Goal: Contribute content: Contribute content

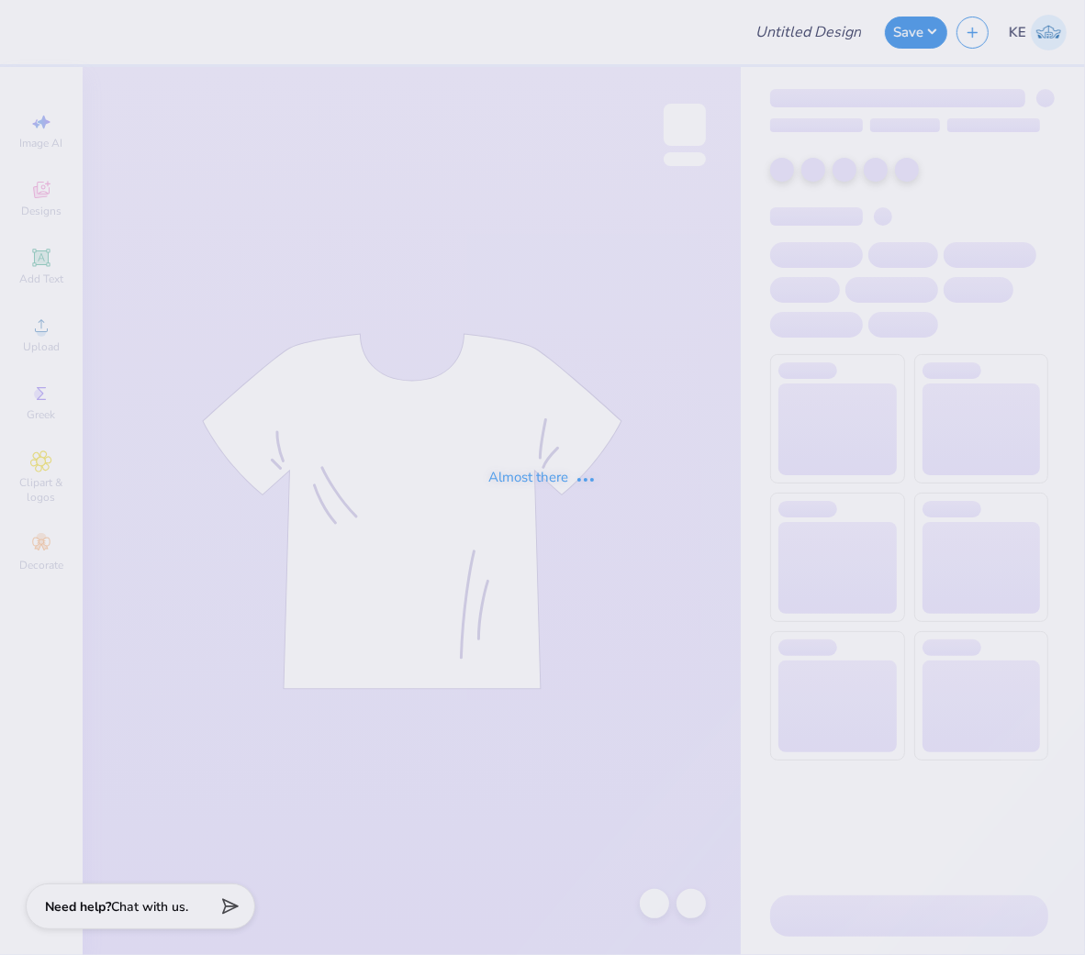
type input "Chi O Swishes for Wishes"
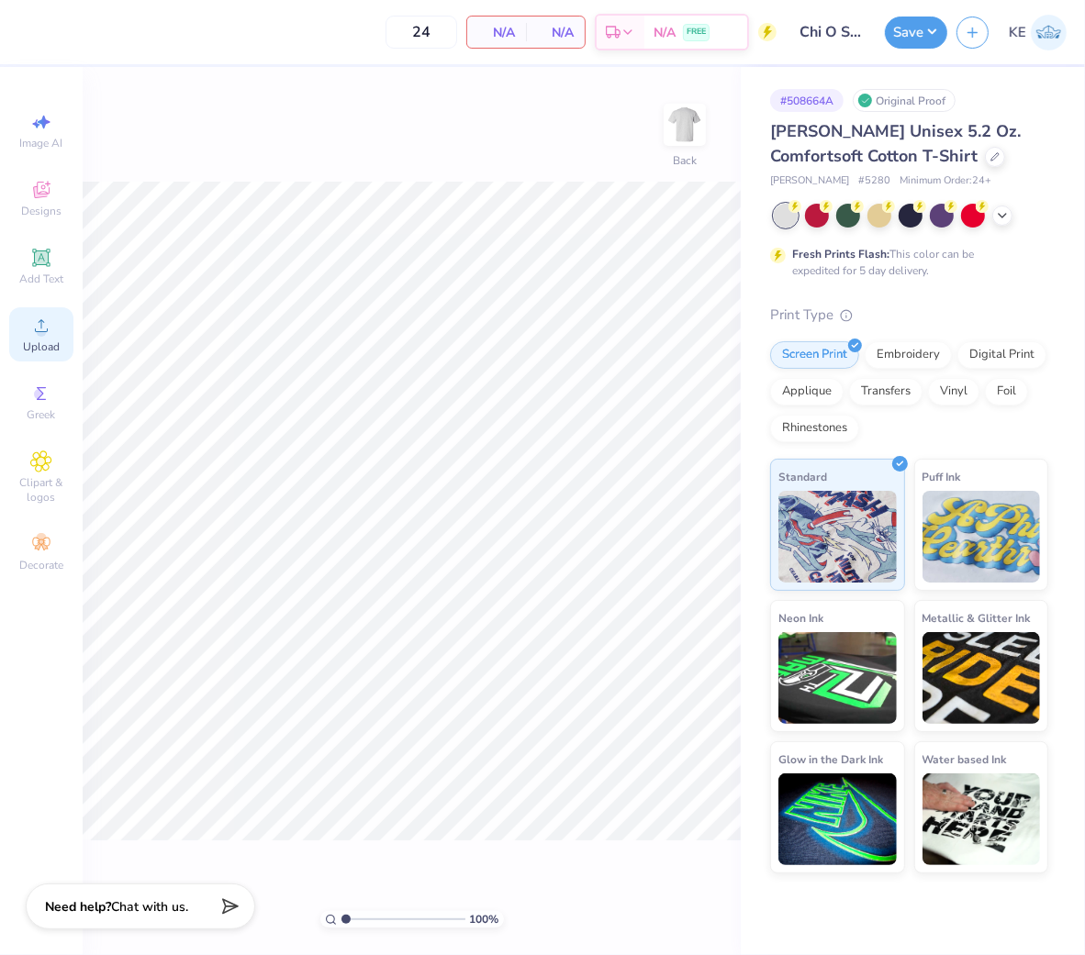
click at [22, 317] on div "Upload" at bounding box center [41, 334] width 64 height 54
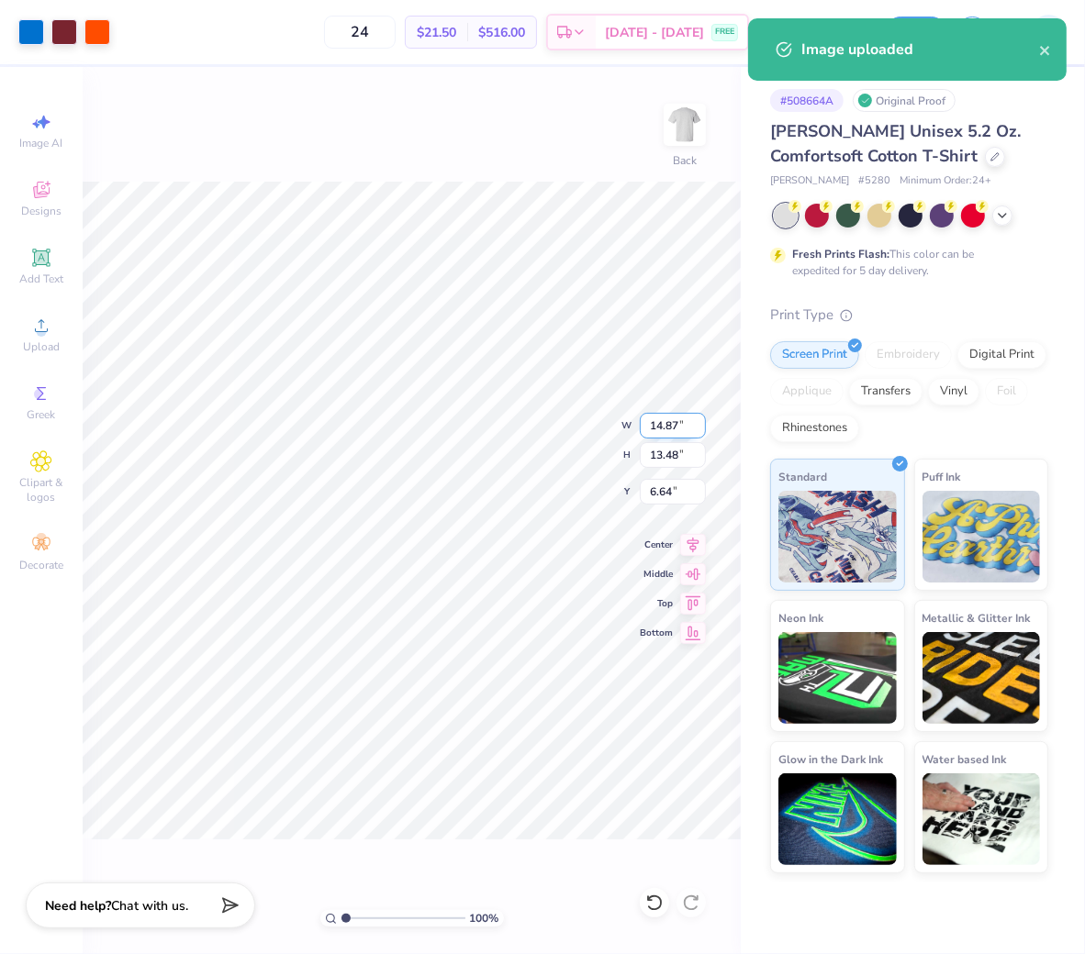
click at [672, 432] on input "14.87" at bounding box center [673, 426] width 66 height 26
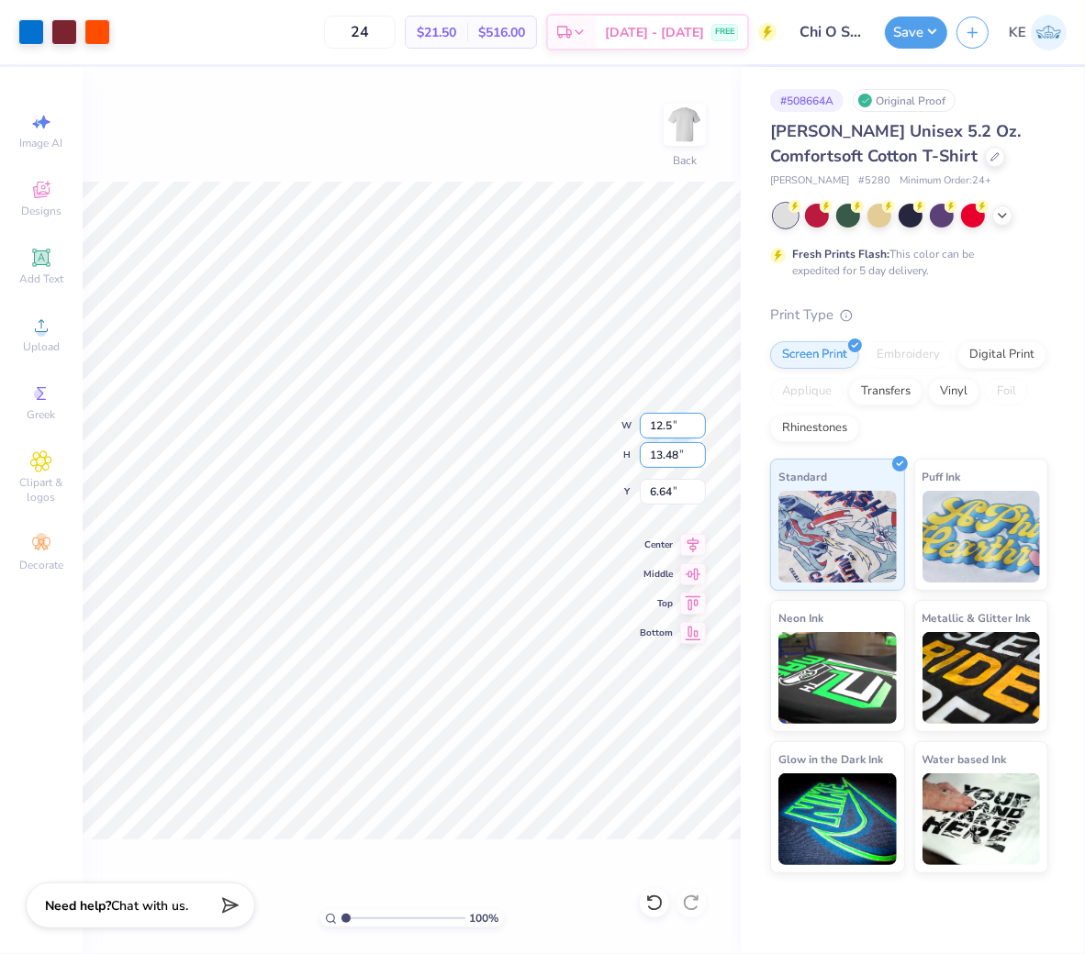
type input "12.50"
type input "11.33"
click at [661, 486] on input "7.71" at bounding box center [673, 492] width 66 height 26
type input "3.00"
click at [692, 545] on icon at bounding box center [693, 542] width 26 height 22
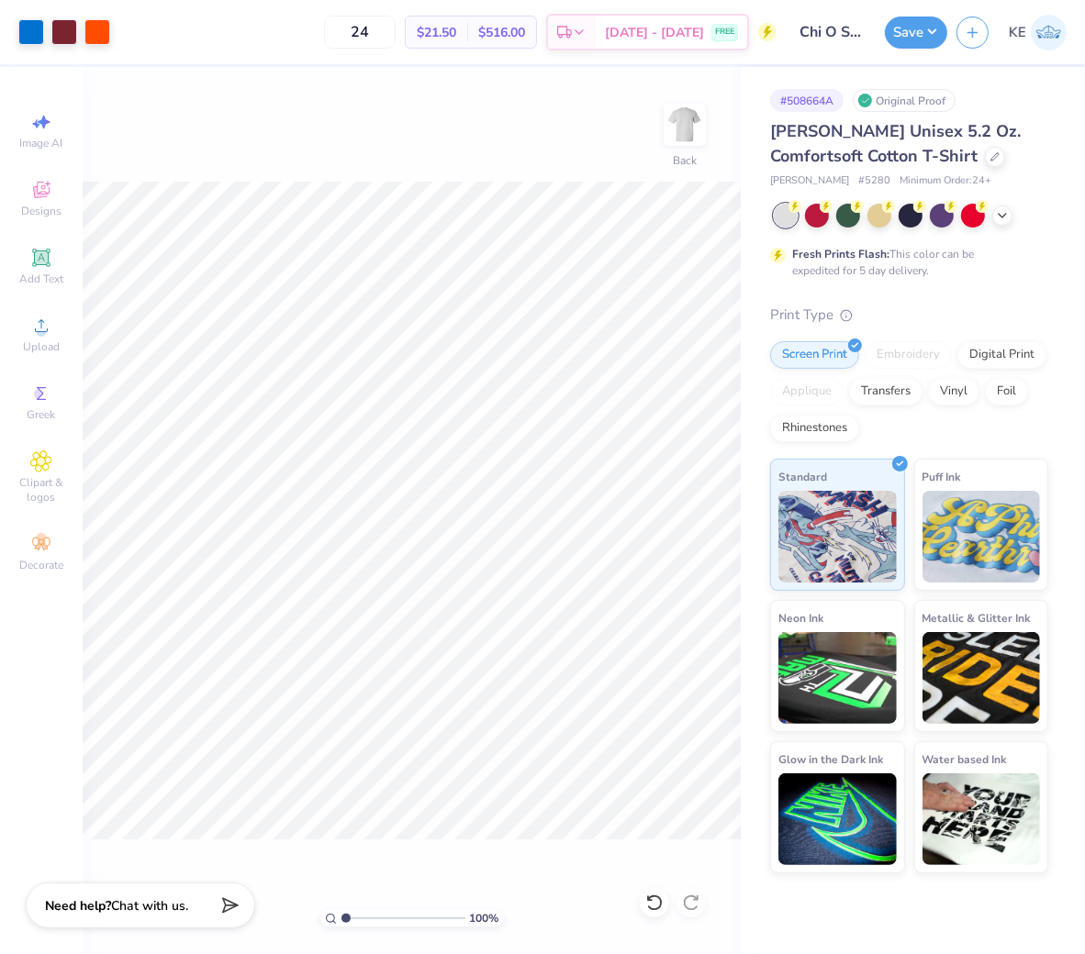
click at [593, 108] on div "100 % Back" at bounding box center [412, 510] width 658 height 887
click at [904, 21] on button "Save" at bounding box center [916, 30] width 62 height 32
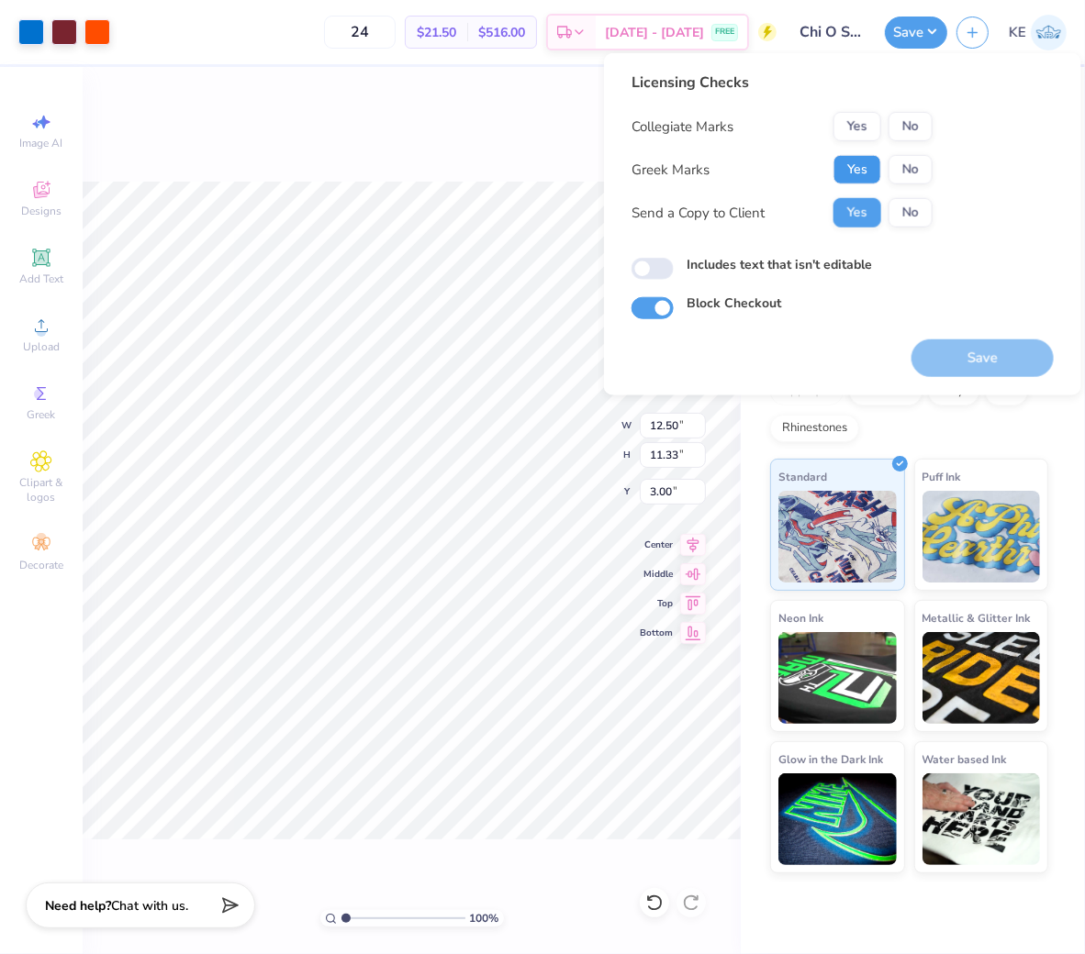
click at [856, 155] on button "Yes" at bounding box center [857, 169] width 48 height 29
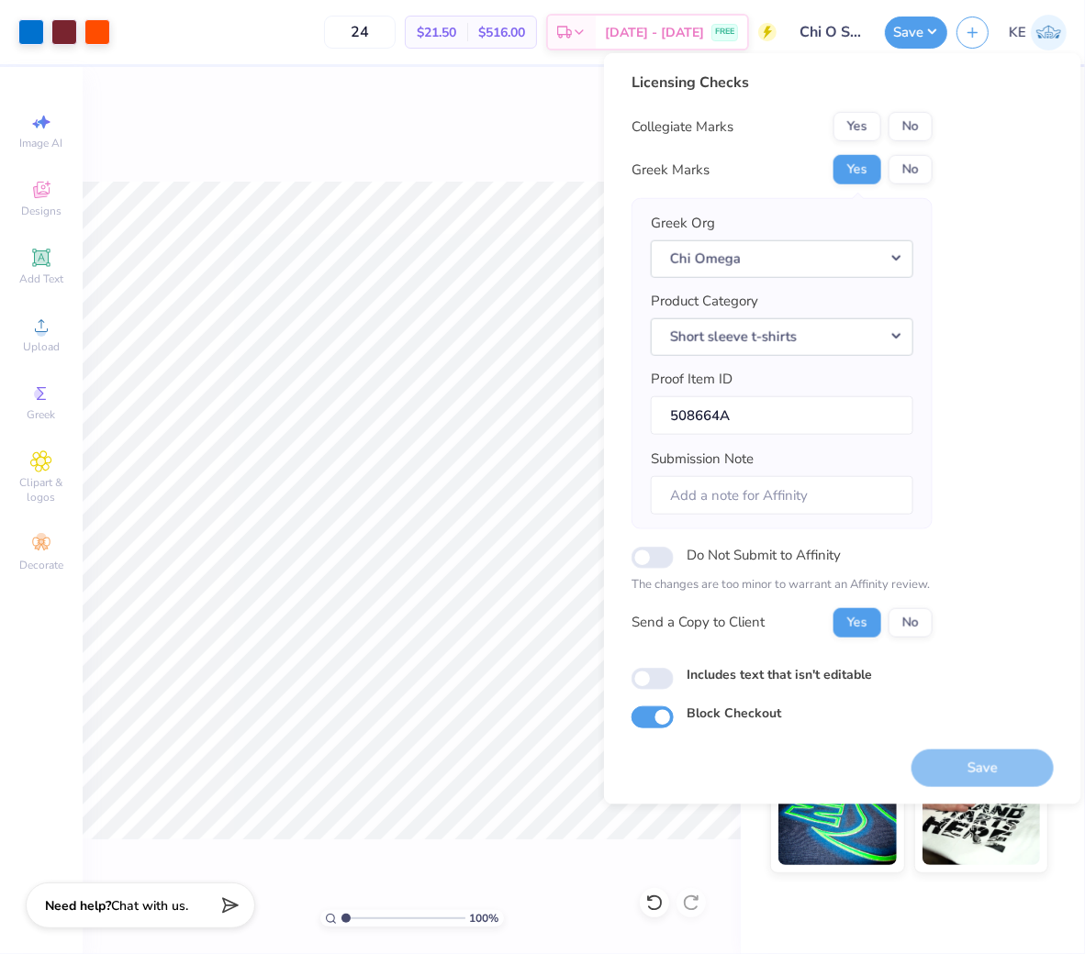
click at [916, 119] on button "No" at bounding box center [910, 126] width 44 height 29
click at [998, 775] on button "Save" at bounding box center [982, 768] width 142 height 38
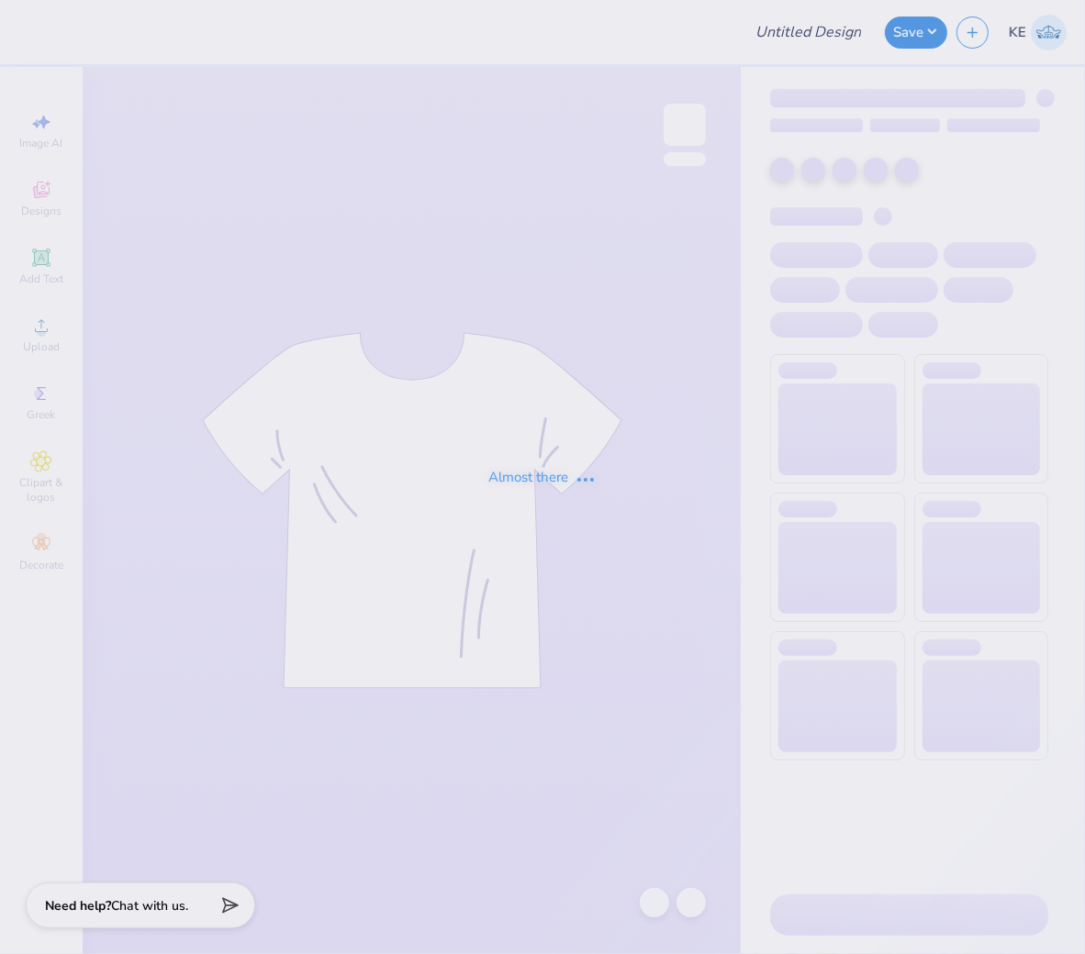
type input "Chi O Swishes for Wishes"
